Goal: Navigation & Orientation: Find specific page/section

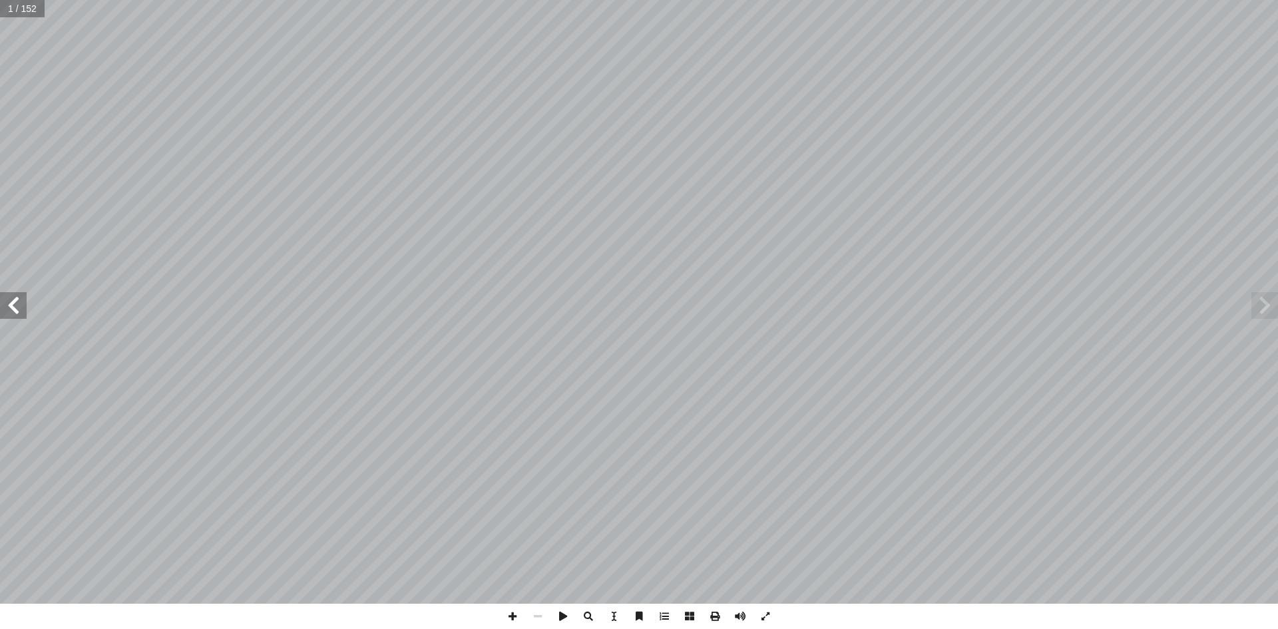
click at [12, 309] on span at bounding box center [13, 305] width 27 height 27
click at [11, 309] on span at bounding box center [13, 305] width 27 height 27
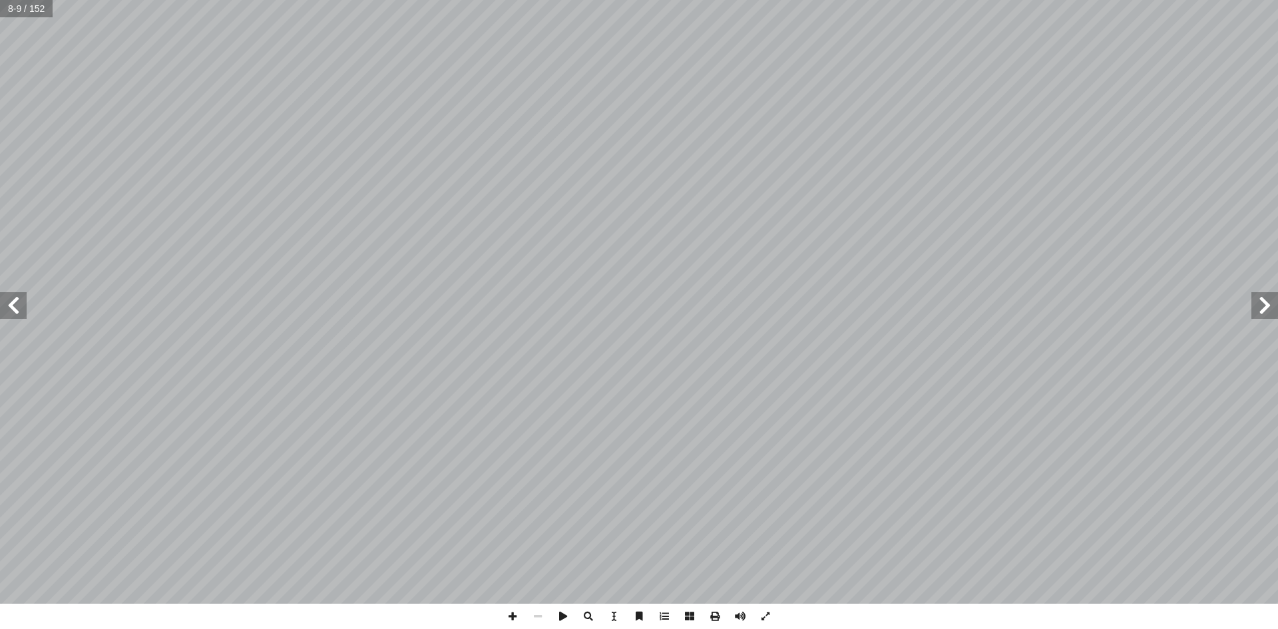
click at [11, 309] on span at bounding box center [13, 305] width 27 height 27
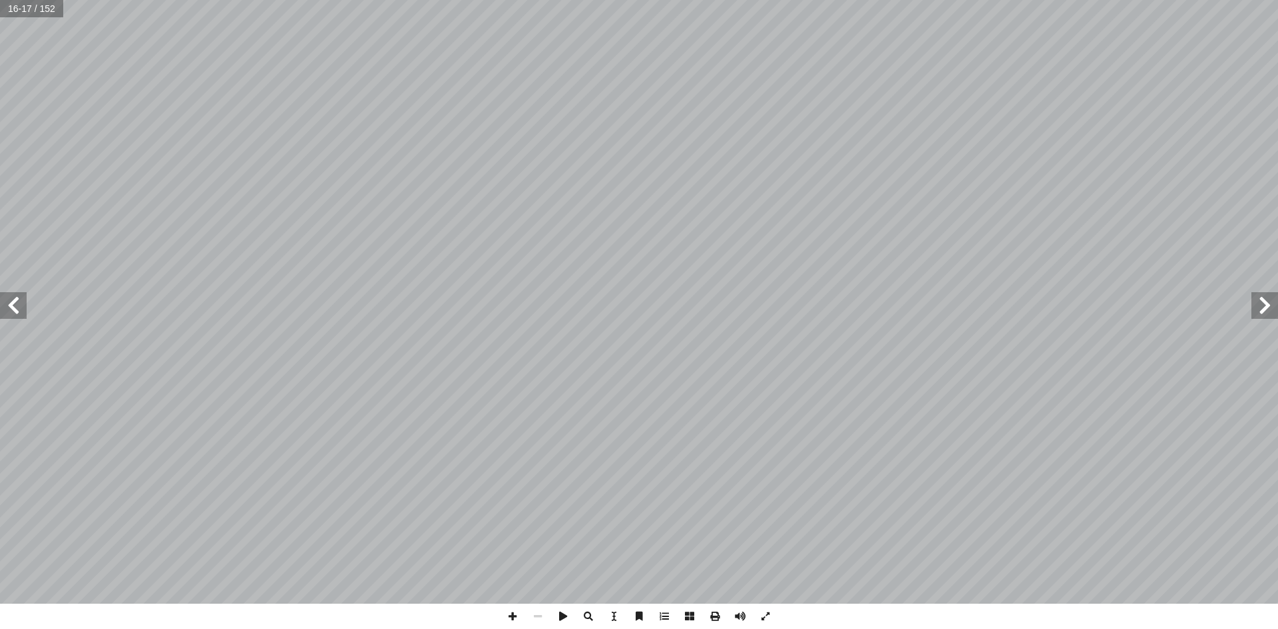
click at [11, 309] on span at bounding box center [13, 305] width 27 height 27
